Goal: Go to known website: Access a specific website the user already knows

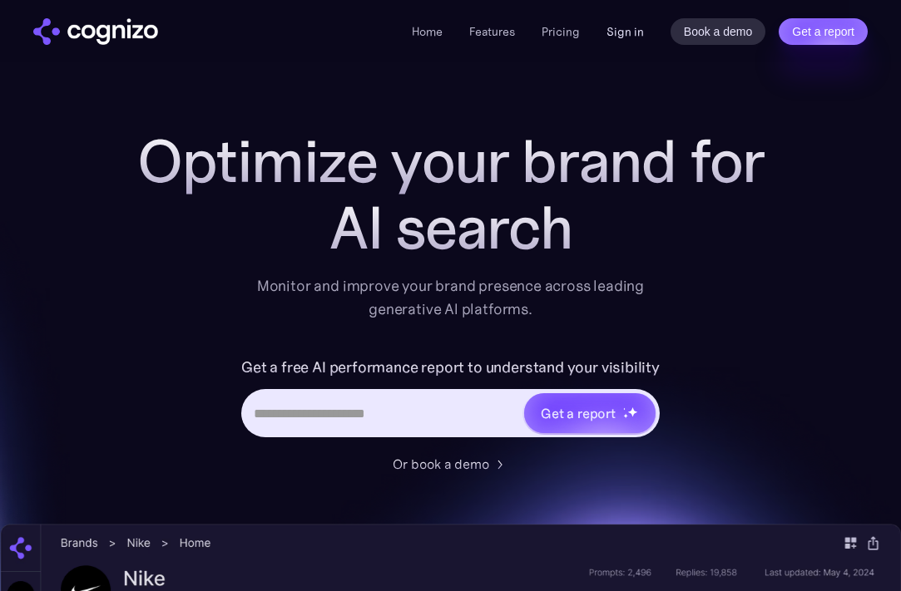
click at [638, 33] on link "Sign in" at bounding box center [624, 32] width 37 height 20
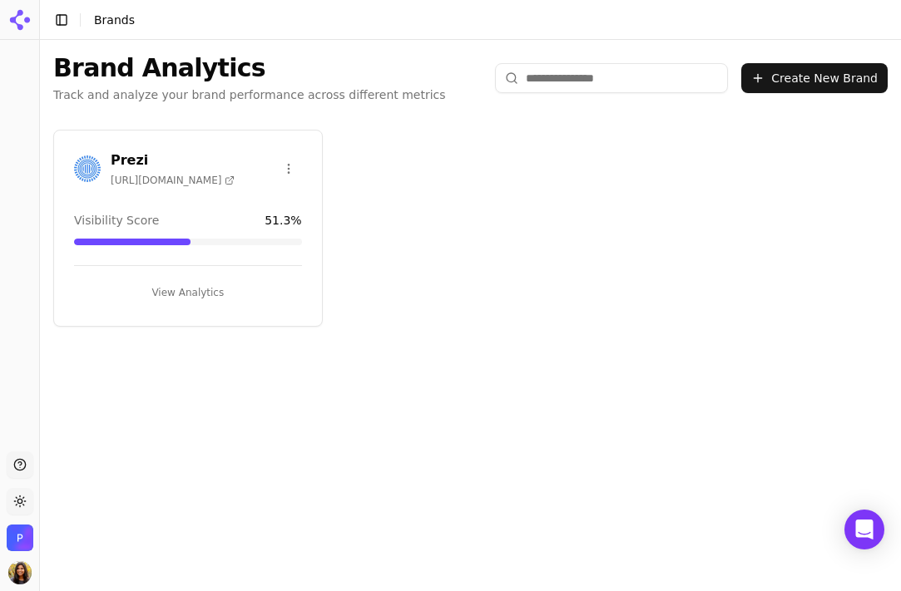
click at [126, 151] on h3 "Prezi" at bounding box center [173, 161] width 124 height 20
